Goal: Information Seeking & Learning: Learn about a topic

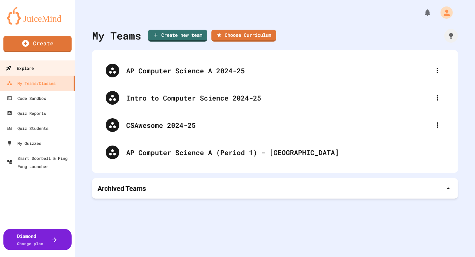
click at [25, 67] on div "Explore" at bounding box center [20, 68] width 28 height 9
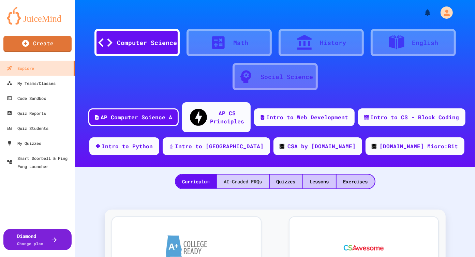
click at [242, 175] on div "AI-Graded FRQs" at bounding box center [243, 182] width 52 height 14
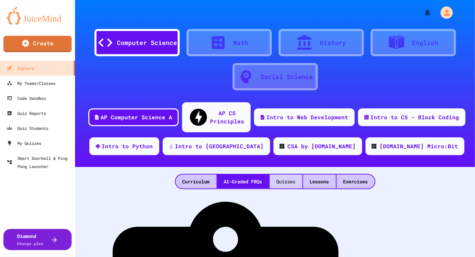
click at [278, 175] on div "Quizzes" at bounding box center [286, 182] width 33 height 14
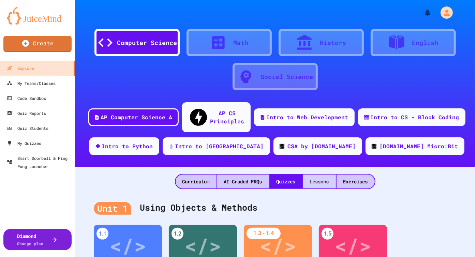
click at [314, 175] on div "Lessons" at bounding box center [319, 182] width 33 height 14
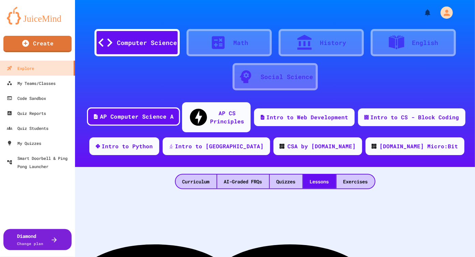
click at [157, 108] on div "AP Computer Science A" at bounding box center [133, 117] width 93 height 18
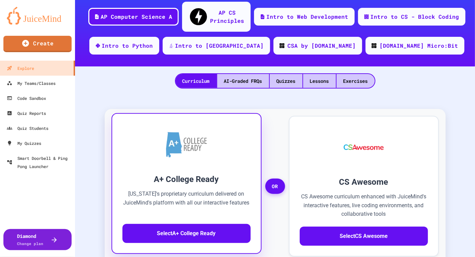
scroll to position [102, 0]
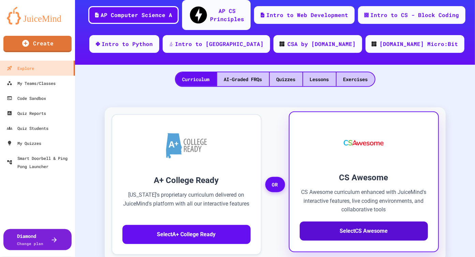
click at [348, 222] on button "Select CS Awesome" at bounding box center [364, 231] width 128 height 19
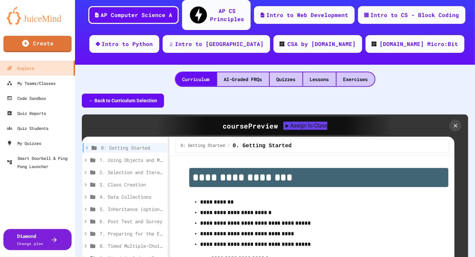
click at [166, 157] on div "**********" at bounding box center [268, 243] width 373 height 213
click at [358, 72] on div "Exercises" at bounding box center [356, 79] width 38 height 14
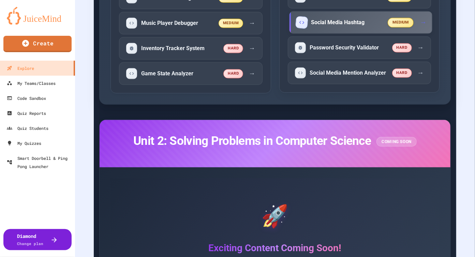
scroll to position [1672, 0]
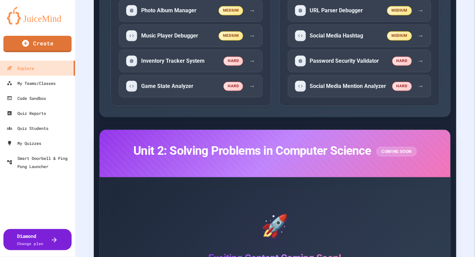
click at [381, 134] on div "Unit 2: Solving Problems in Computer Science Coming Soon" at bounding box center [275, 153] width 351 height 47
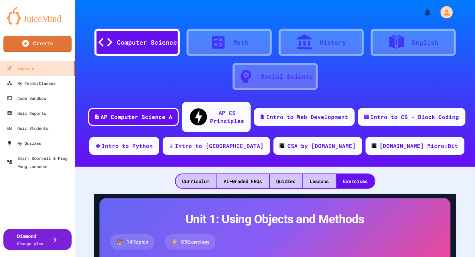
scroll to position [0, 0]
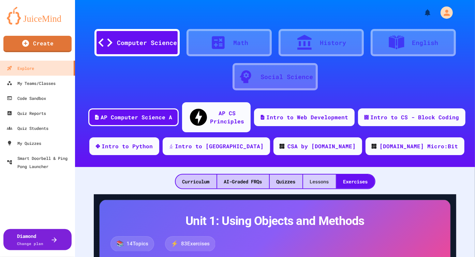
click at [320, 175] on div "Lessons" at bounding box center [319, 182] width 33 height 14
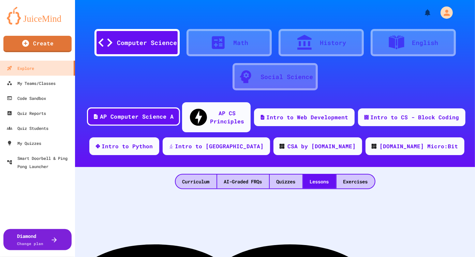
drag, startPoint x: 148, startPoint y: 111, endPoint x: 143, endPoint y: 113, distance: 6.0
click at [149, 113] on div "AP Computer Science A" at bounding box center [137, 117] width 74 height 9
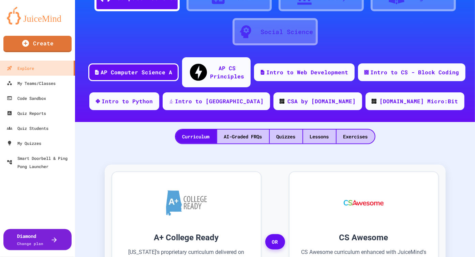
scroll to position [136, 0]
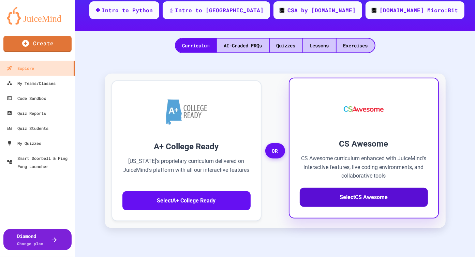
click at [338, 188] on button "Select CS Awesome" at bounding box center [364, 197] width 128 height 19
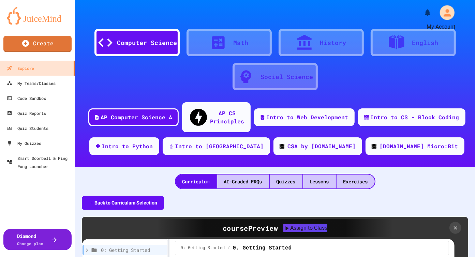
click at [446, 13] on icon "My Account" at bounding box center [447, 12] width 11 height 11
click at [341, 13] on div at bounding box center [237, 128] width 475 height 257
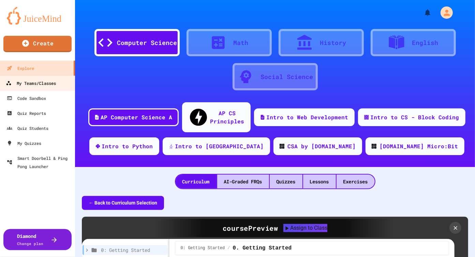
click at [38, 82] on div "My Teams/Classes" at bounding box center [31, 83] width 50 height 9
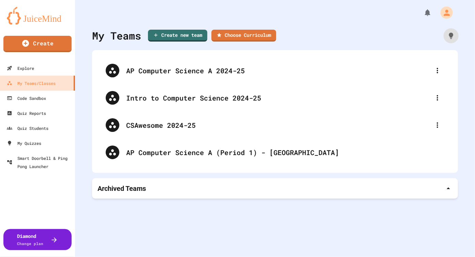
click at [448, 37] on icon at bounding box center [452, 36] width 8 height 8
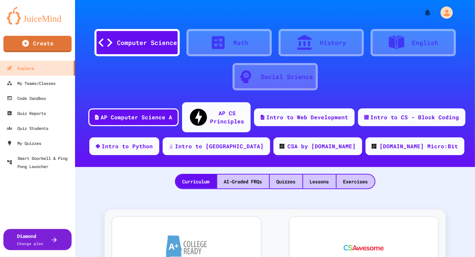
scroll to position [2184, 0]
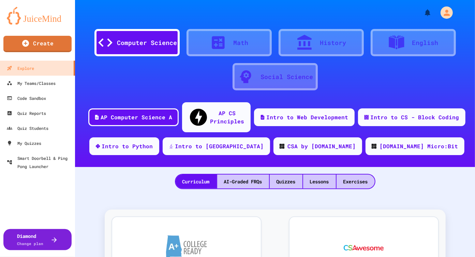
scroll to position [0, 0]
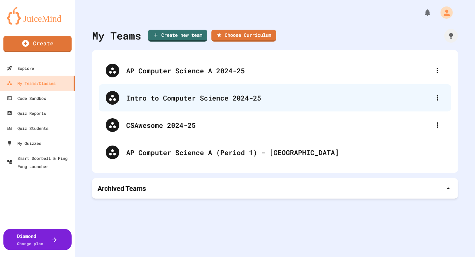
click at [198, 96] on div "Intro to Computer Science 2024-25" at bounding box center [278, 98] width 305 height 10
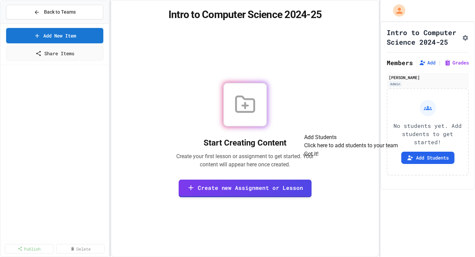
click at [319, 158] on button "Got it!" at bounding box center [311, 154] width 14 height 8
click at [59, 9] on span "Back to Teams" at bounding box center [60, 12] width 32 height 7
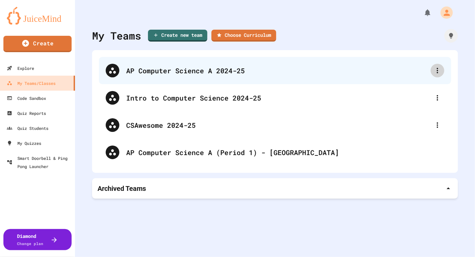
click at [438, 68] on div at bounding box center [438, 71] width 14 height 14
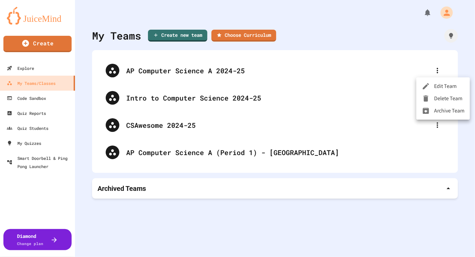
click at [453, 107] on li "Archive Team" at bounding box center [444, 111] width 54 height 12
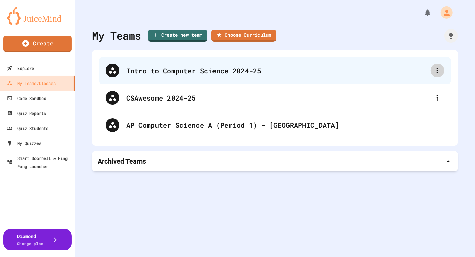
click at [438, 71] on div at bounding box center [438, 71] width 14 height 14
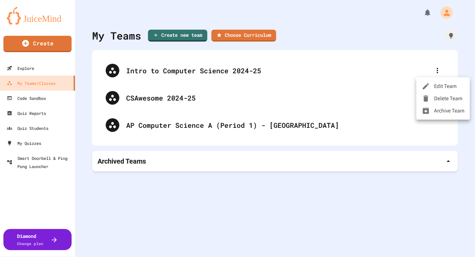
click at [440, 112] on li "Archive Team" at bounding box center [444, 111] width 54 height 12
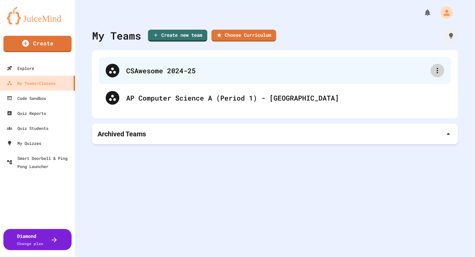
click at [438, 72] on div at bounding box center [438, 71] width 14 height 14
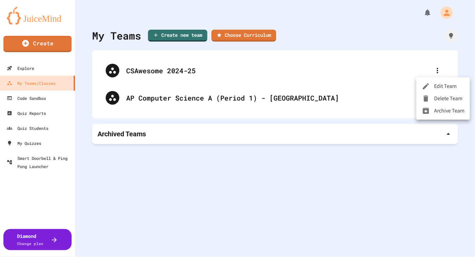
click at [437, 112] on li "Archive Team" at bounding box center [444, 111] width 54 height 12
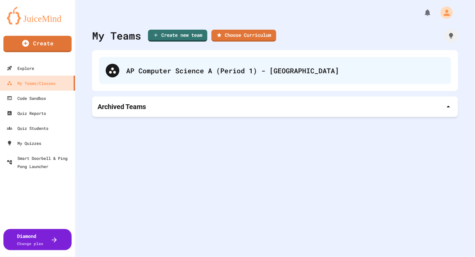
click at [287, 63] on div "AP Computer Science A (Period 1) - [GEOGRAPHIC_DATA]" at bounding box center [275, 70] width 353 height 27
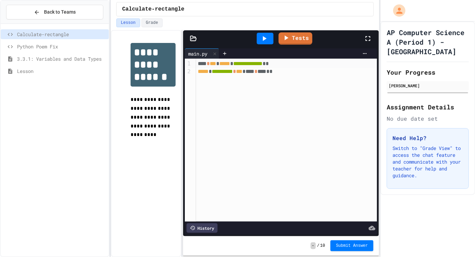
click at [65, 60] on span "3.3.1: Variables and Data Types" at bounding box center [61, 58] width 89 height 7
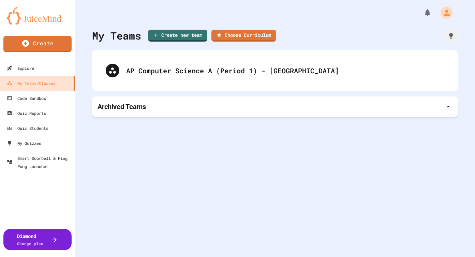
click at [447, 74] on div "AP Computer Science A (Period 1) - [GEOGRAPHIC_DATA]" at bounding box center [275, 70] width 366 height 41
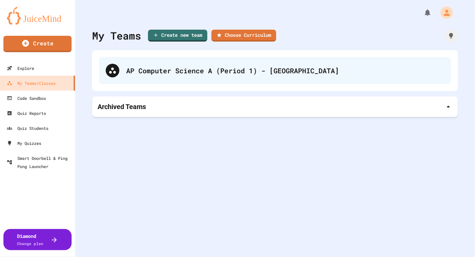
click at [145, 71] on div "AP Computer Science A (Period 1) - [GEOGRAPHIC_DATA]" at bounding box center [285, 71] width 318 height 10
click at [112, 67] on icon at bounding box center [113, 71] width 8 height 8
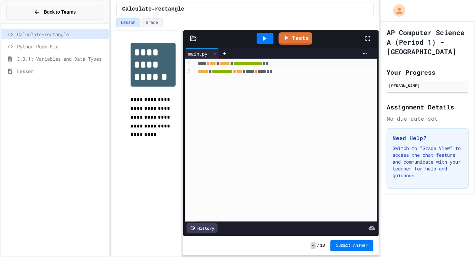
click at [40, 15] on icon at bounding box center [37, 12] width 6 height 6
